Goal: Check status: Check status

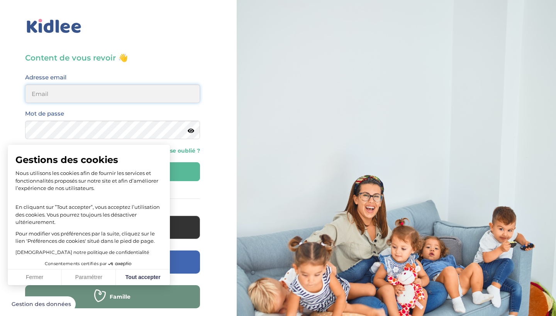
type input "alegrianantonio@gmail.com"
click at [40, 276] on button "Fermer" at bounding box center [35, 278] width 54 height 16
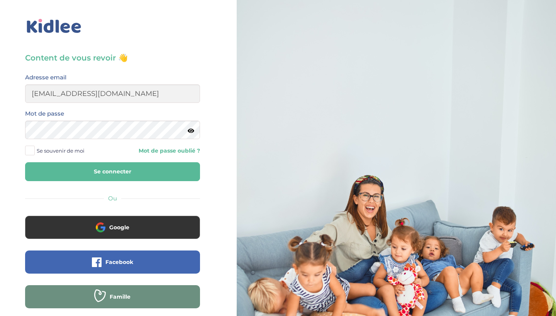
click at [111, 167] on button "Se connecter" at bounding box center [112, 171] width 175 height 19
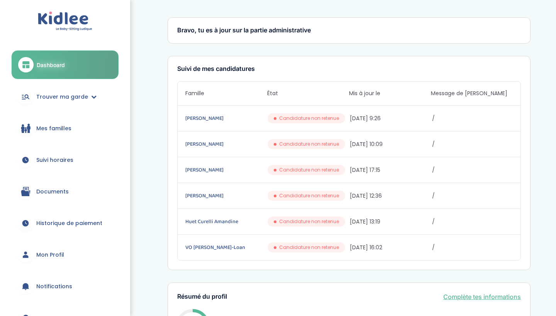
click at [100, 223] on span "Historique de paiement" at bounding box center [69, 224] width 66 height 8
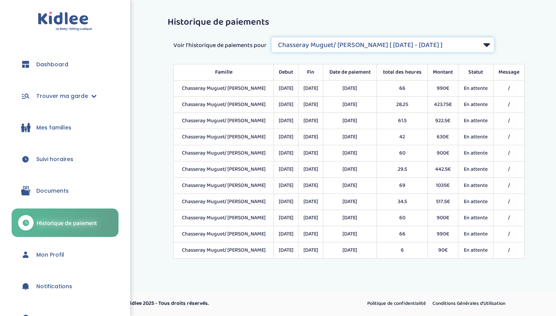
select select "2067"
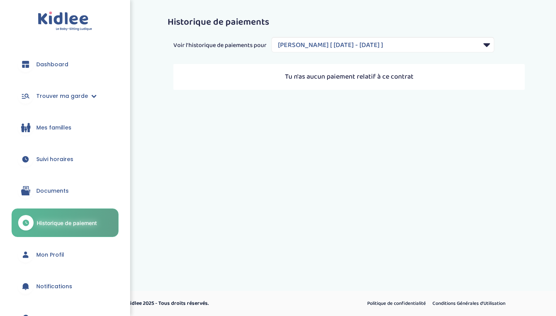
click at [71, 61] on link "Dashboard" at bounding box center [65, 65] width 107 height 28
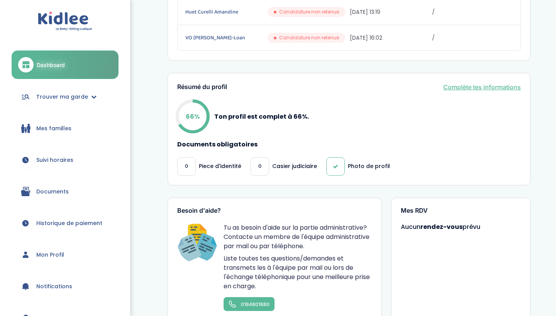
scroll to position [219, 0]
